Goal: Check status: Check status

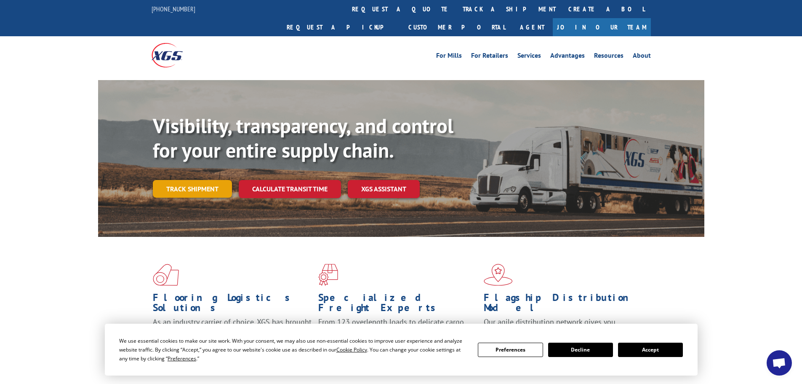
click at [203, 180] on link "Track shipment" at bounding box center [192, 189] width 79 height 18
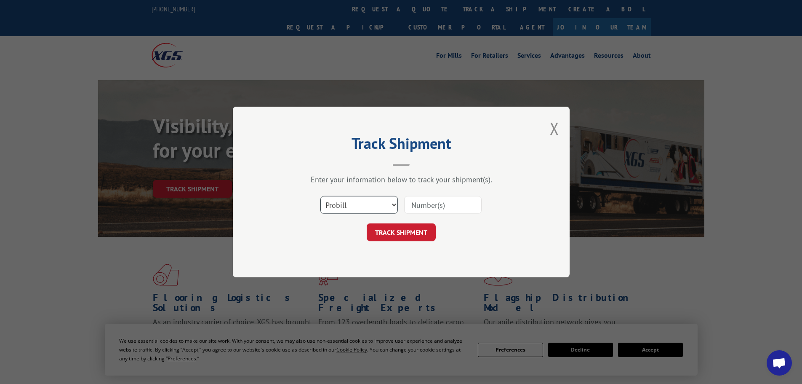
click at [394, 201] on select "Select category... Probill BOL PO" at bounding box center [360, 205] width 78 height 18
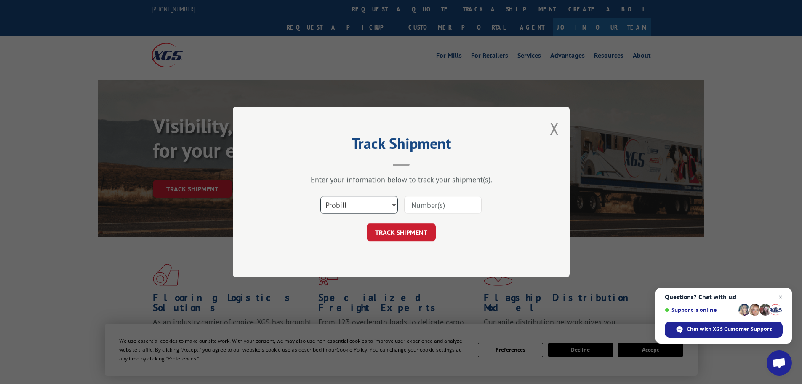
select select "bol"
click at [321, 196] on select "Select category... Probill BOL PO" at bounding box center [360, 205] width 78 height 18
paste input "7036298"
type input "7036298"
click at [393, 231] on button "TRACK SHIPMENT" at bounding box center [401, 232] width 69 height 18
